Goal: Task Accomplishment & Management: Complete application form

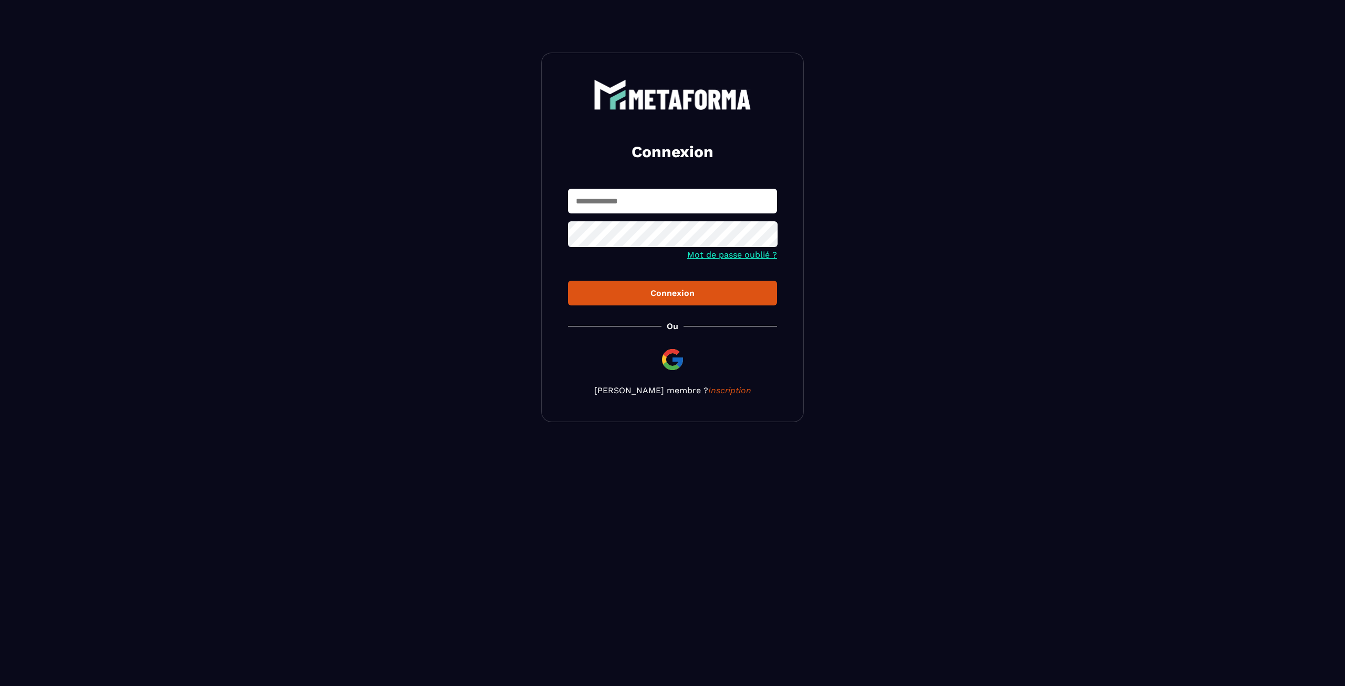
click at [674, 360] on img at bounding box center [672, 359] width 25 height 25
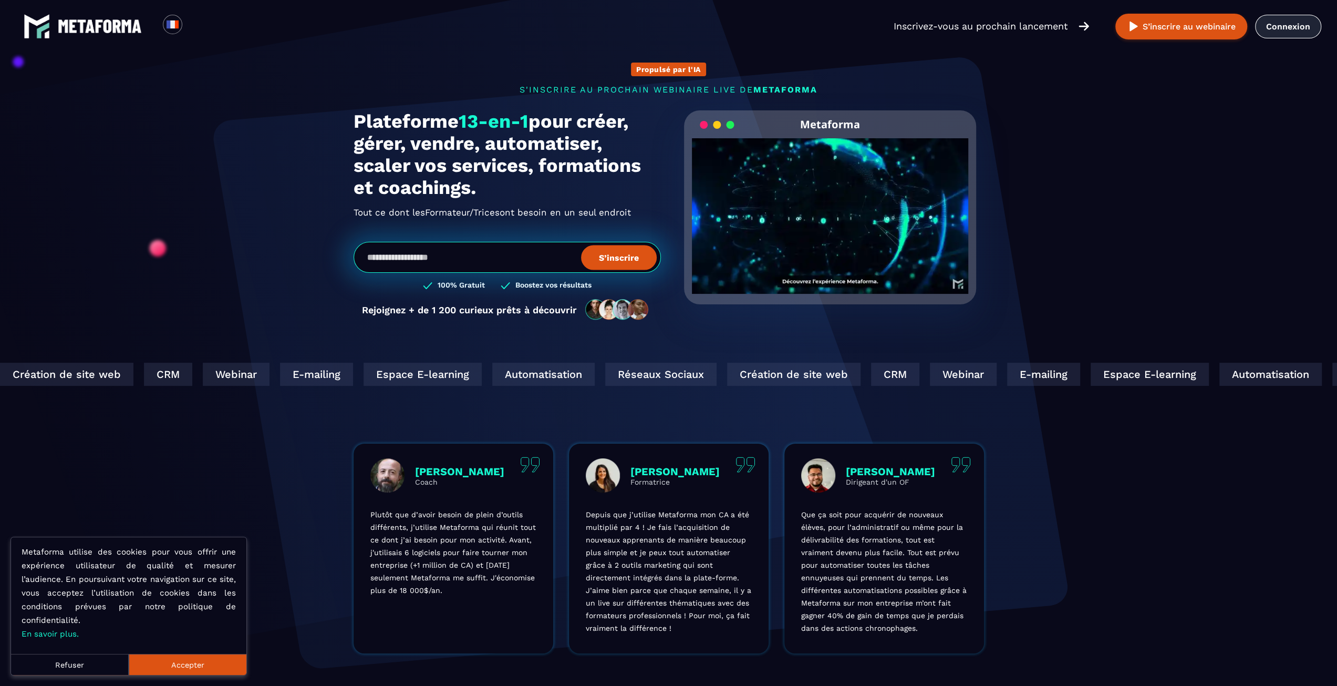
click at [1276, 19] on link "Connexion" at bounding box center [1288, 27] width 66 height 24
click at [1287, 26] on link "Connexion" at bounding box center [1288, 27] width 66 height 24
